Goal: Check status: Check status

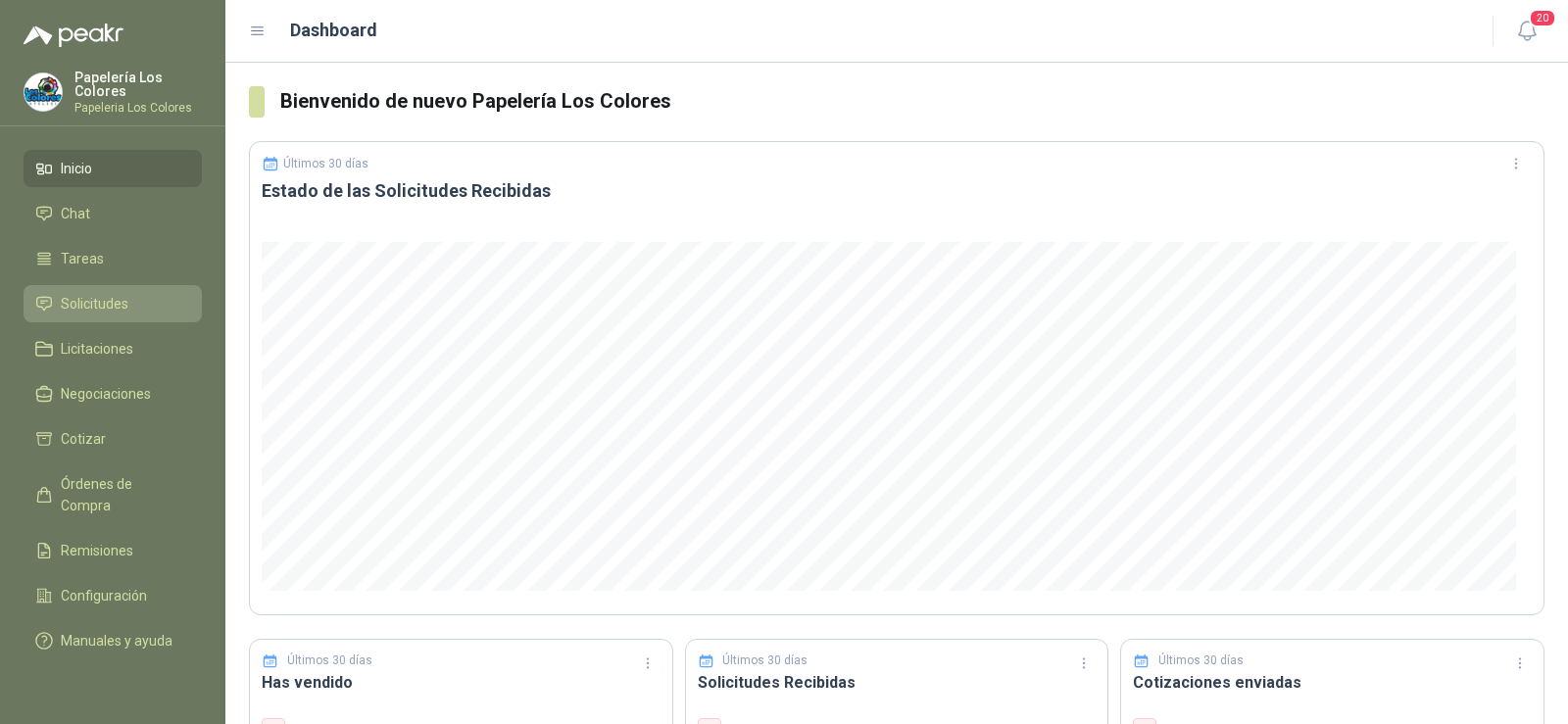
click at [80, 302] on span "Solicitudes" at bounding box center [95, 304] width 68 height 22
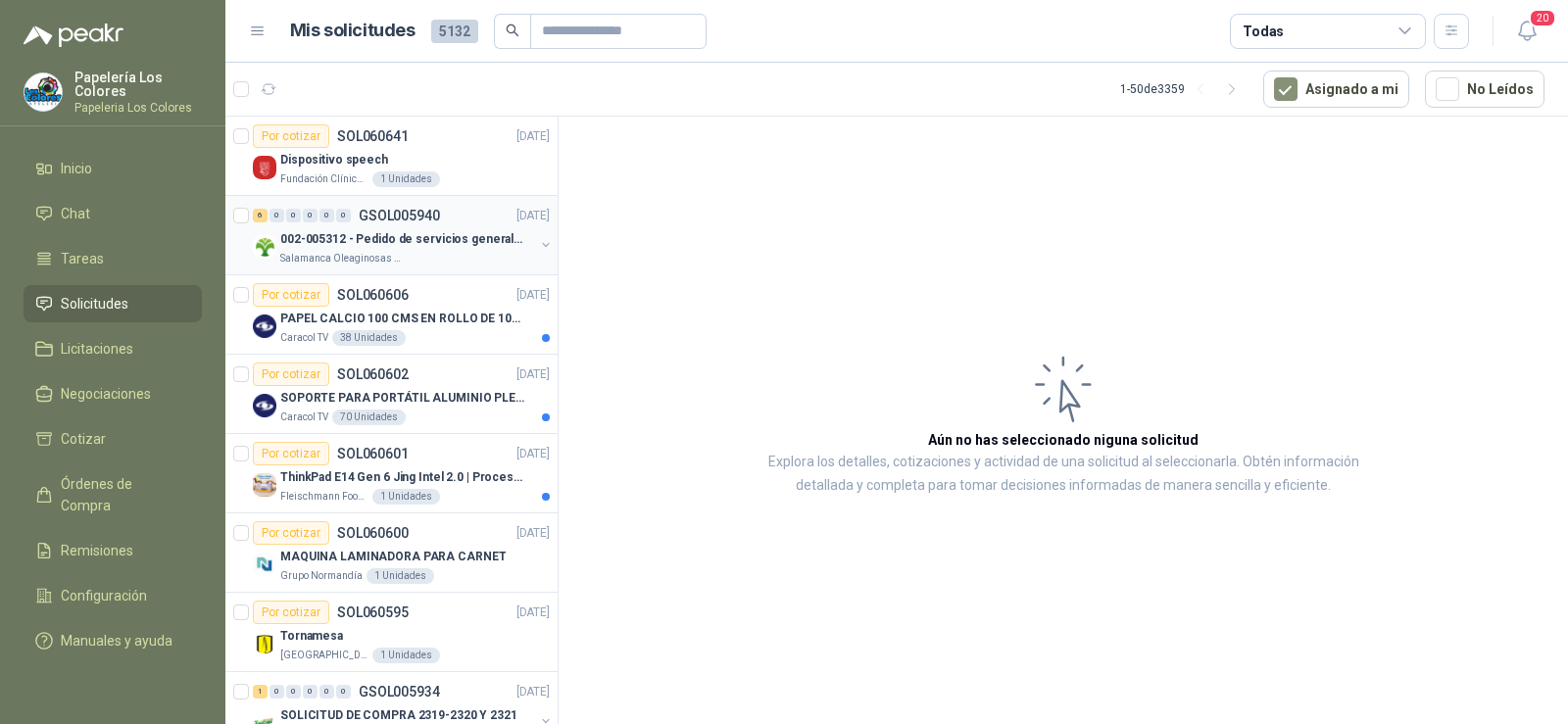
click at [367, 240] on p "002-005312 - Pedido de servicios generales CASA RO" at bounding box center [402, 239] width 244 height 19
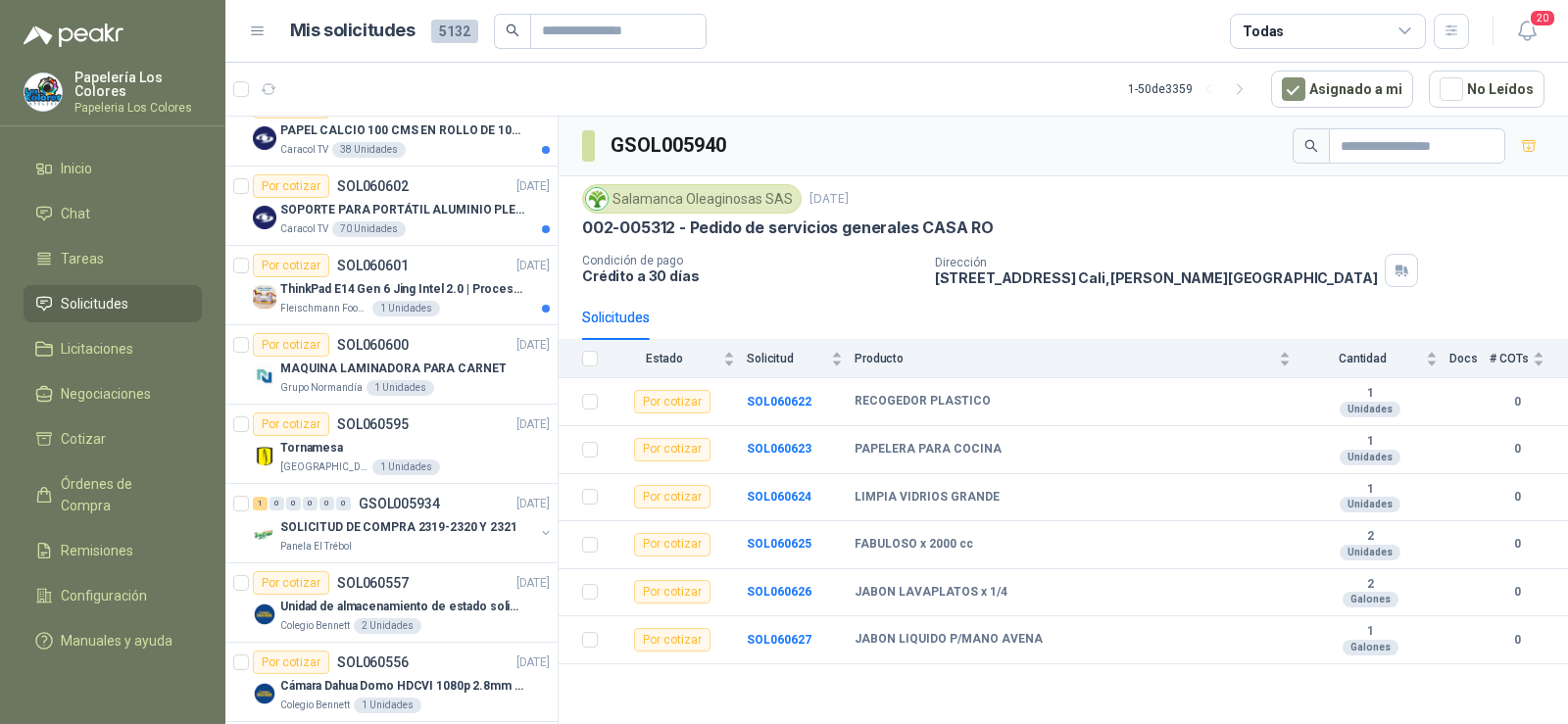
scroll to position [196, 0]
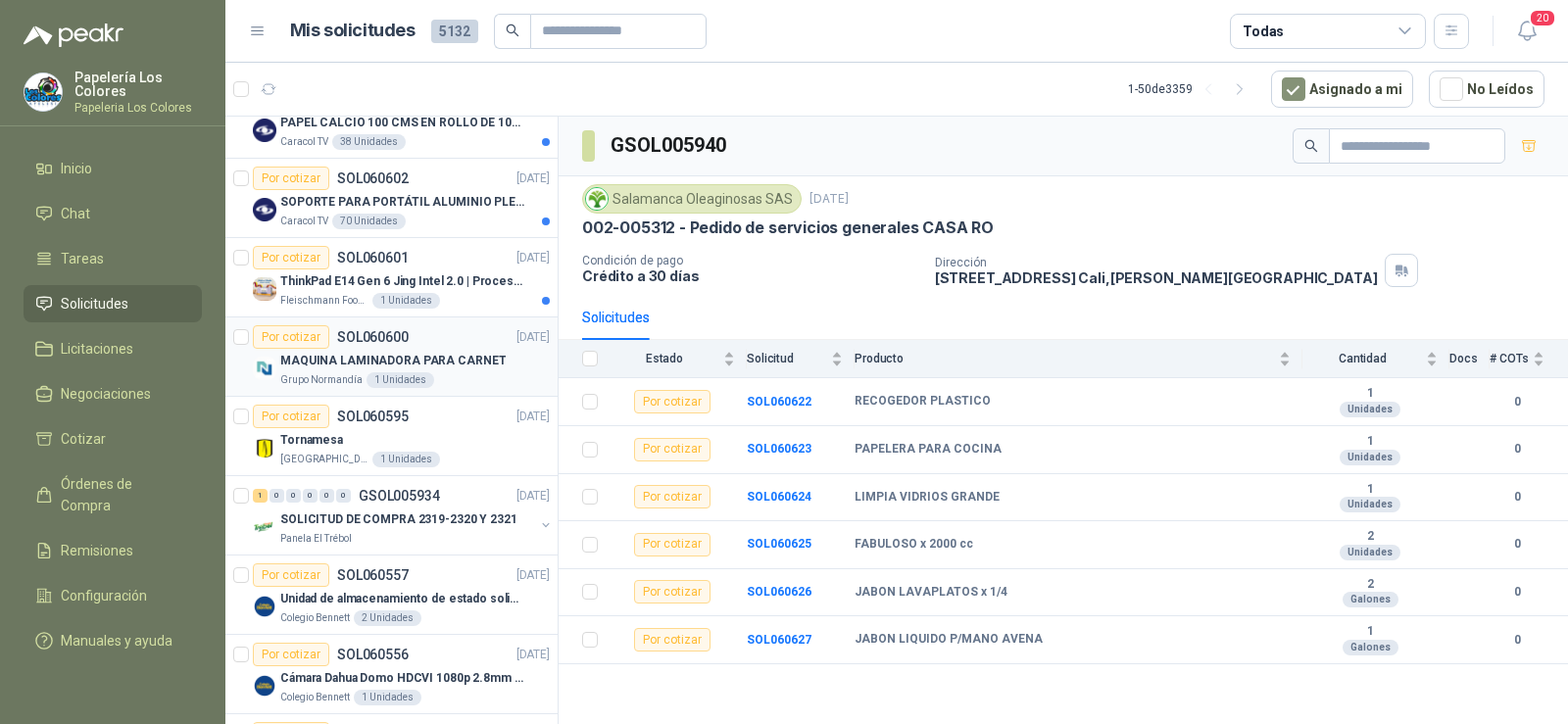
click at [311, 372] on p "Grupo Normandía" at bounding box center [321, 380] width 82 height 16
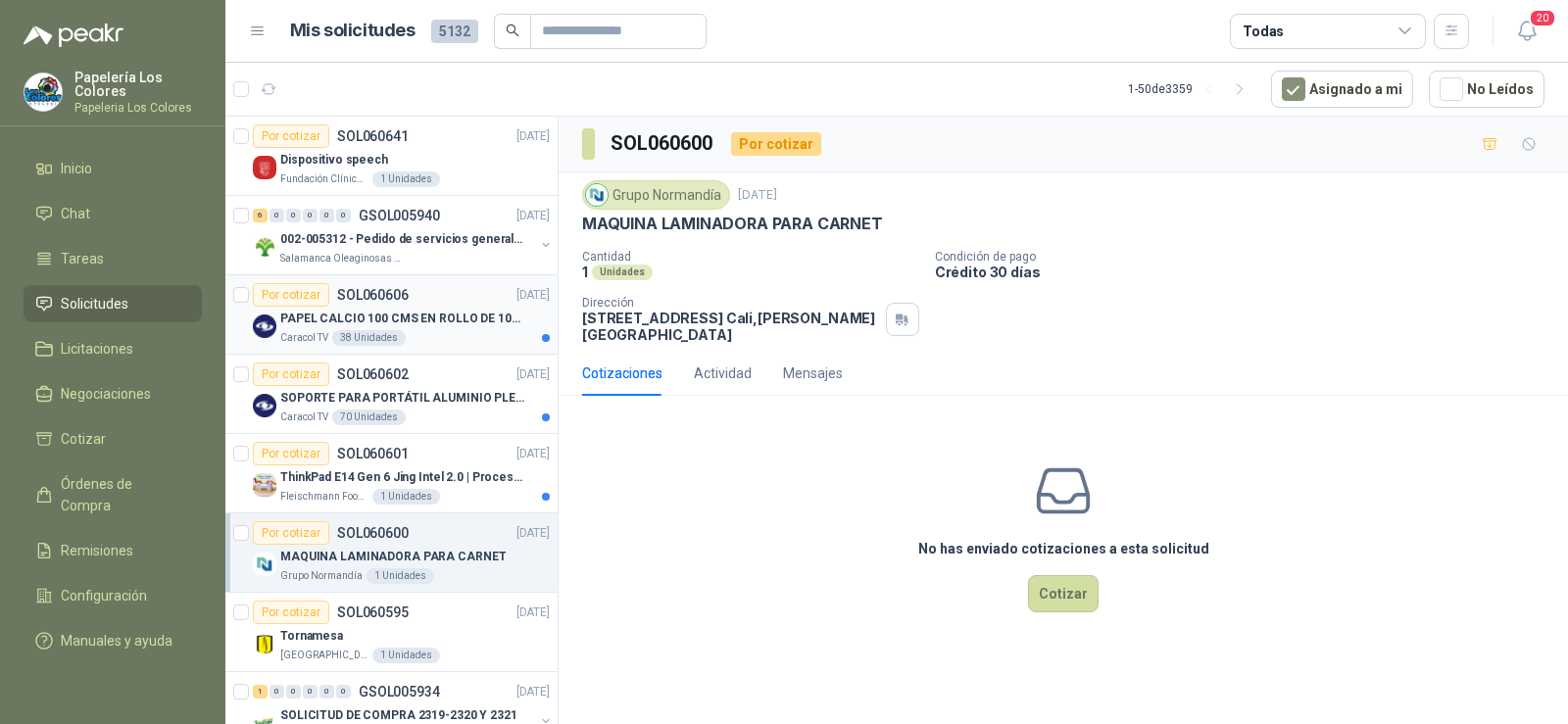
click at [377, 284] on div "Por cotizar SOL060606" at bounding box center [331, 295] width 156 height 24
click at [378, 255] on p "Salamanca Oleaginosas SAS" at bounding box center [341, 258] width 123 height 16
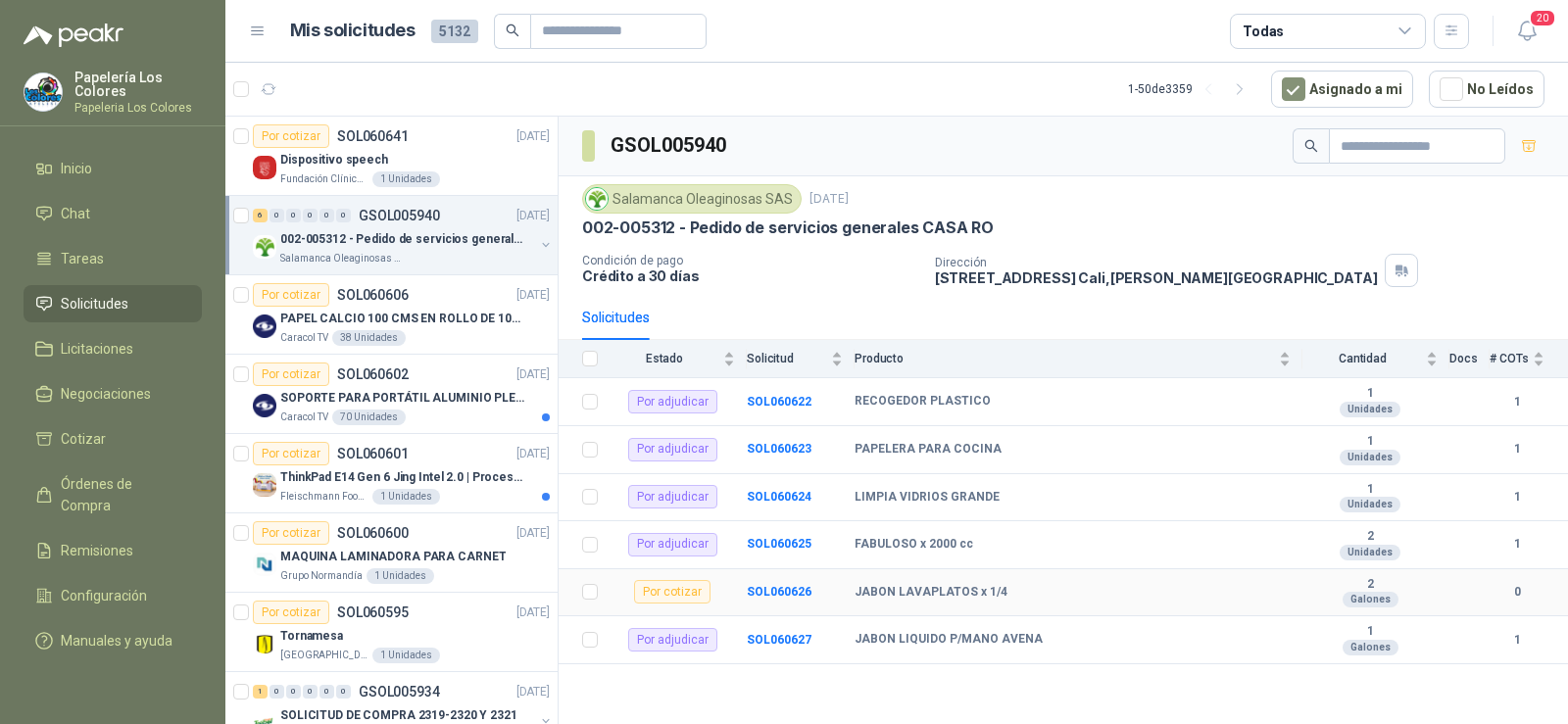
click at [864, 592] on b "JABON LAVAPLATOS x 1/4" at bounding box center [931, 593] width 153 height 16
click at [786, 587] on b "SOL060626" at bounding box center [780, 592] width 65 height 14
